Goal: Navigation & Orientation: Find specific page/section

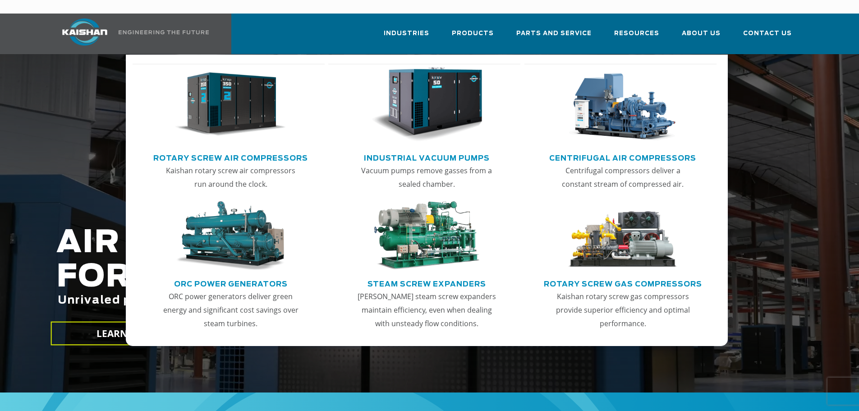
click at [244, 107] on img "Main menu" at bounding box center [230, 104] width 111 height 75
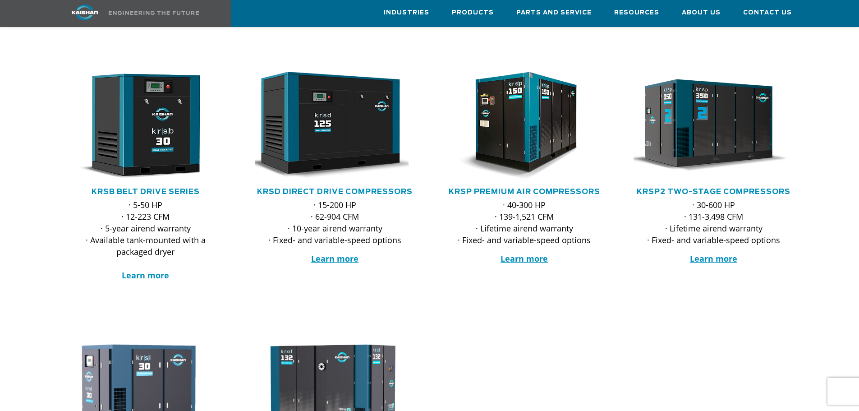
scroll to position [90, 0]
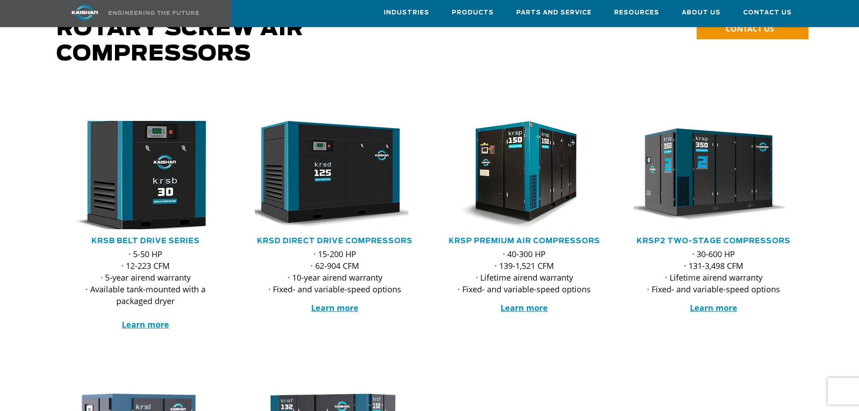
click at [154, 194] on img at bounding box center [139, 174] width 177 height 119
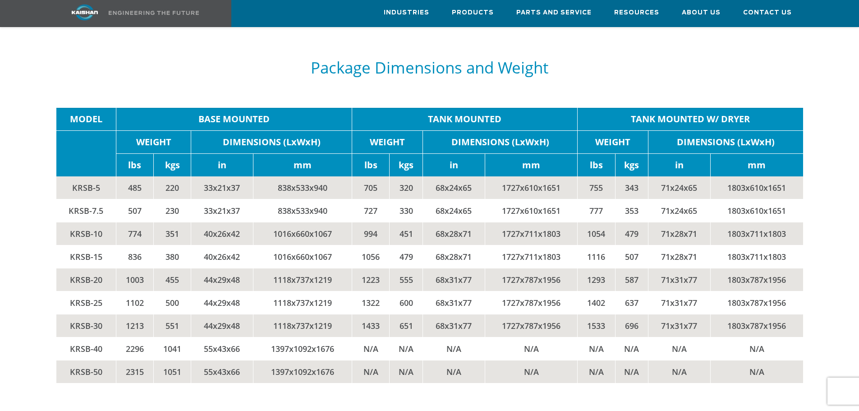
scroll to position [1534, 0]
